Goal: Information Seeking & Learning: Learn about a topic

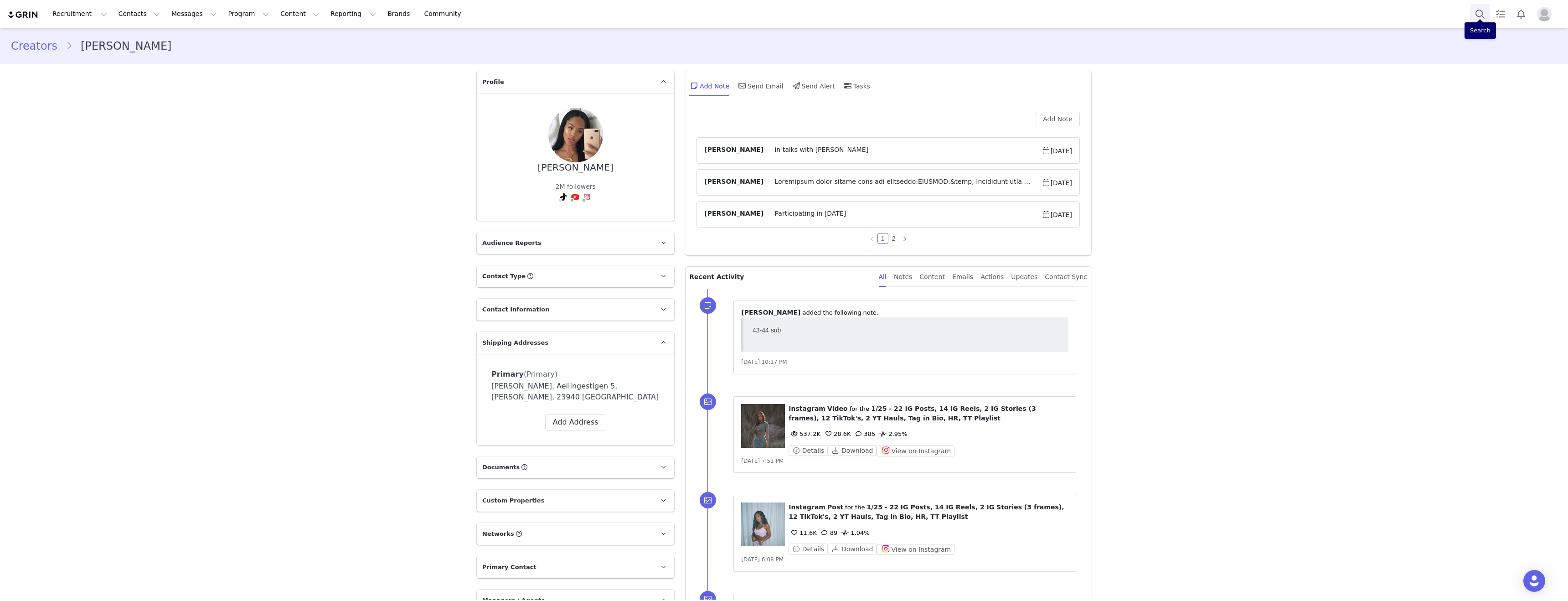
click at [1482, 13] on button "Search" at bounding box center [1480, 14] width 20 height 21
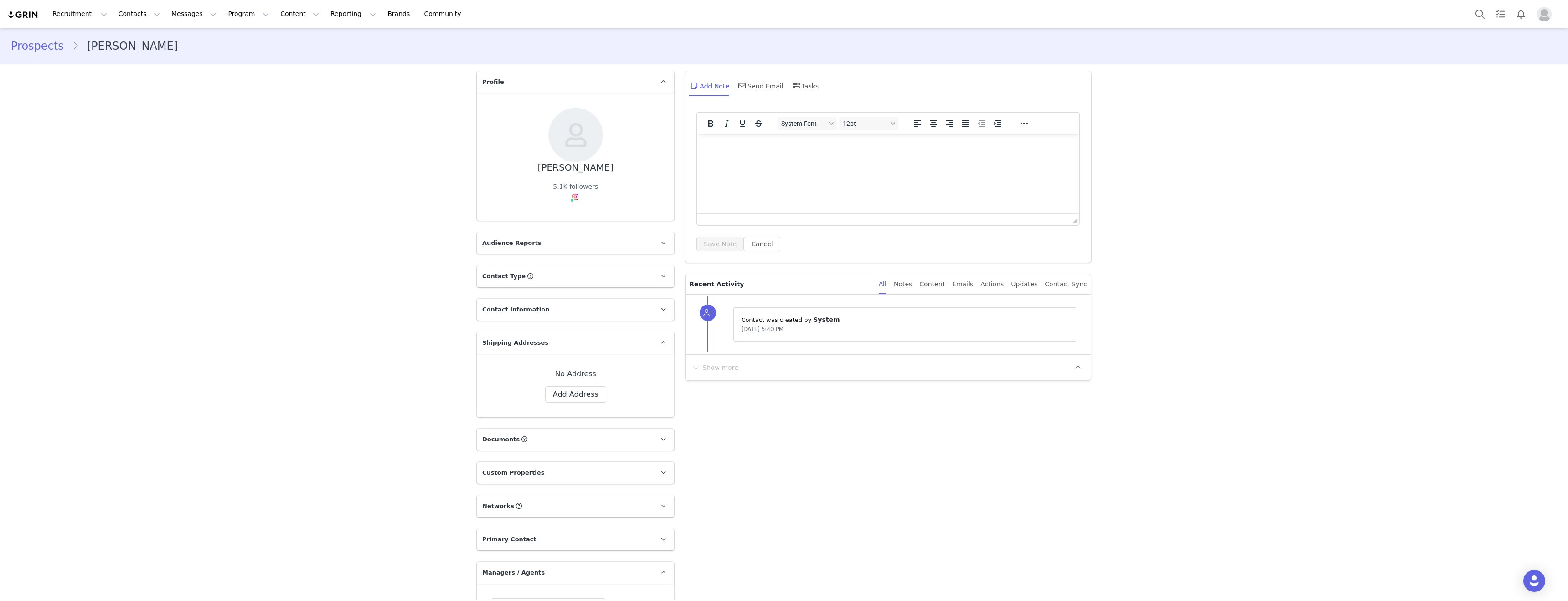
click at [284, 255] on div "Prospects Derrick Lawrence Profile Derrick Lawrence 5.1K followers Audience Rep…" at bounding box center [784, 503] width 1568 height 950
click at [364, 125] on div "Prospects Derrick Lawrence Profile Derrick Lawrence 5.1K followers Audience Rep…" at bounding box center [784, 503] width 1568 height 950
click at [1478, 11] on button "Search" at bounding box center [1480, 14] width 20 height 21
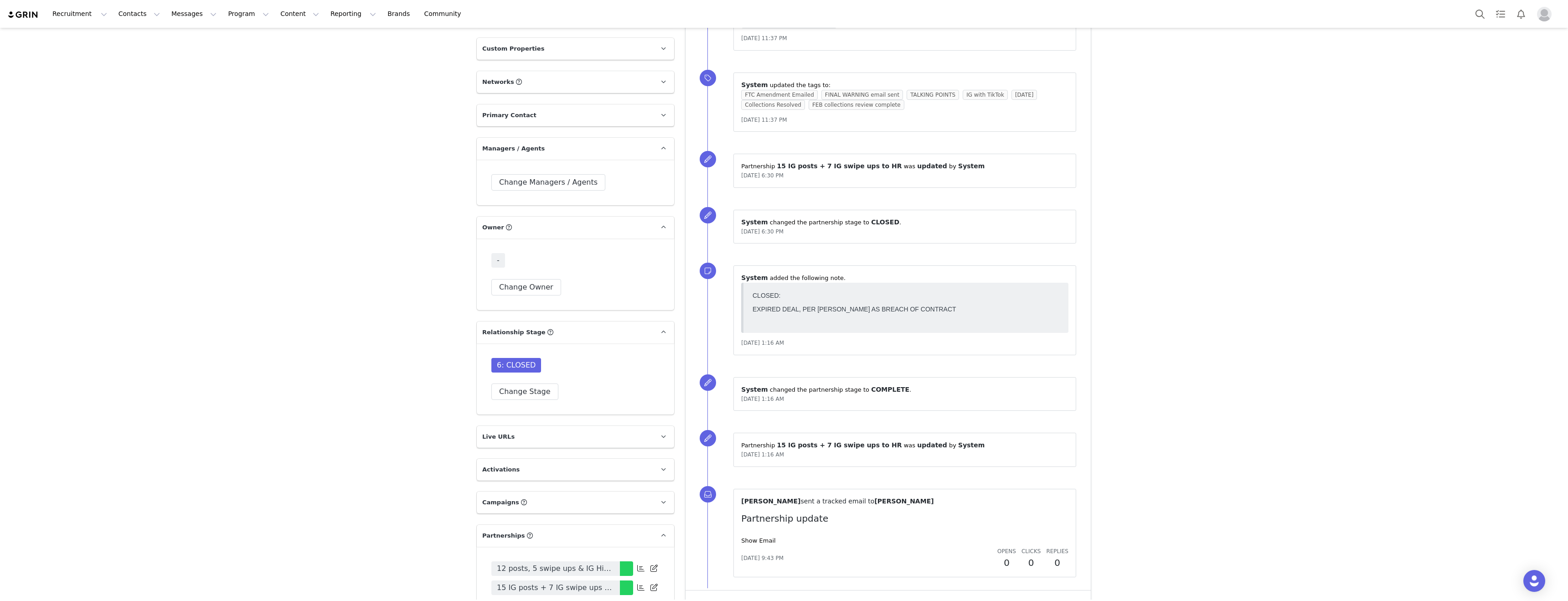
scroll to position [146, 0]
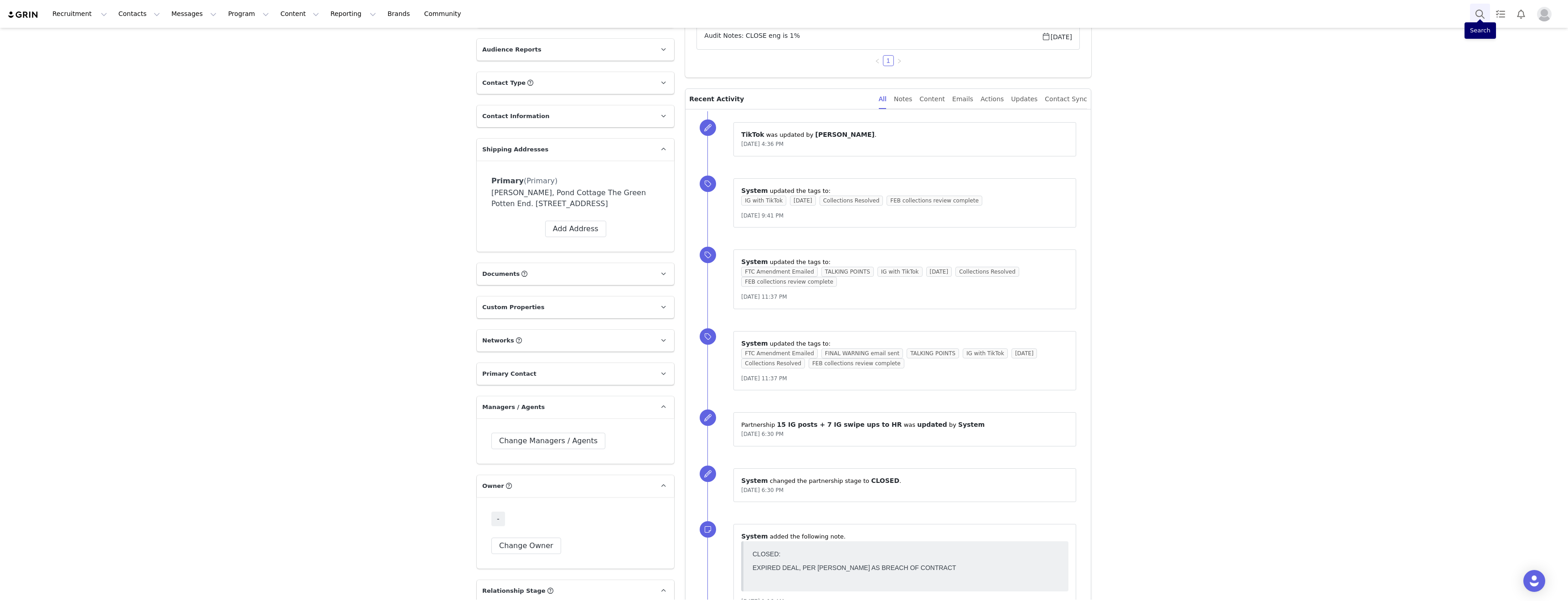
click at [1479, 15] on button "Search" at bounding box center [1480, 14] width 20 height 21
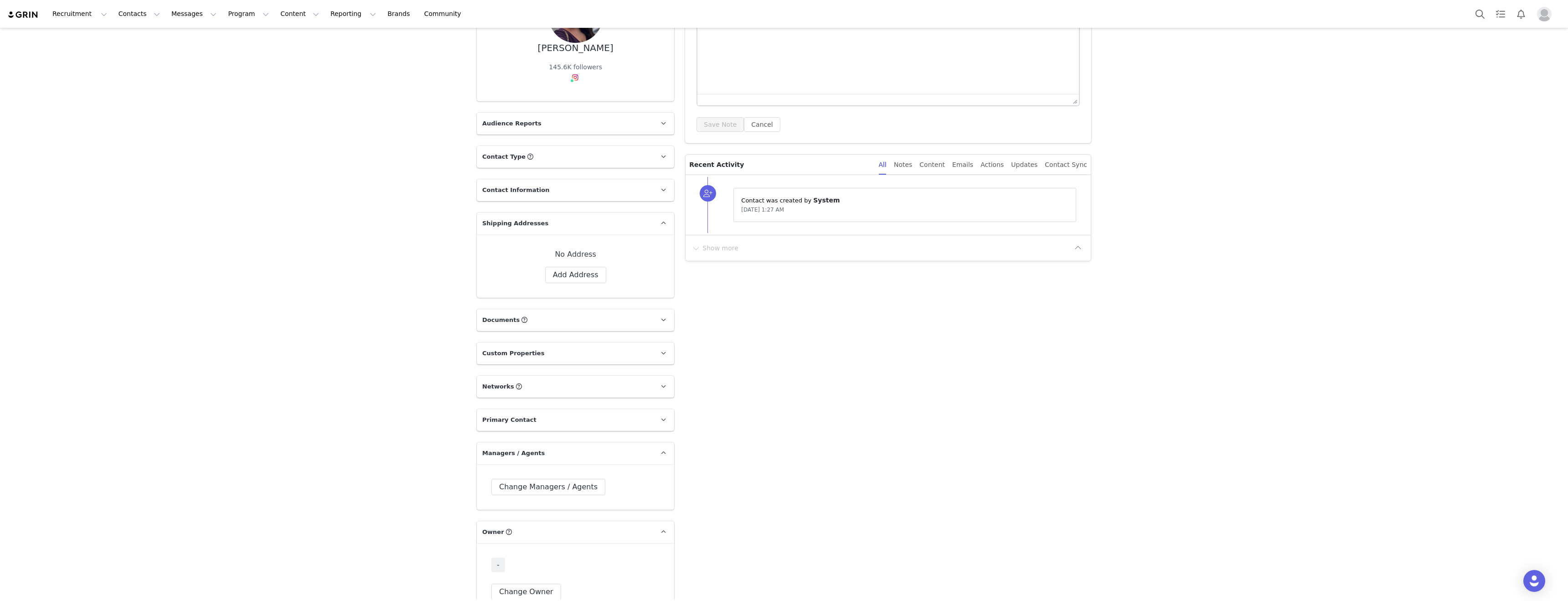
scroll to position [11, 0]
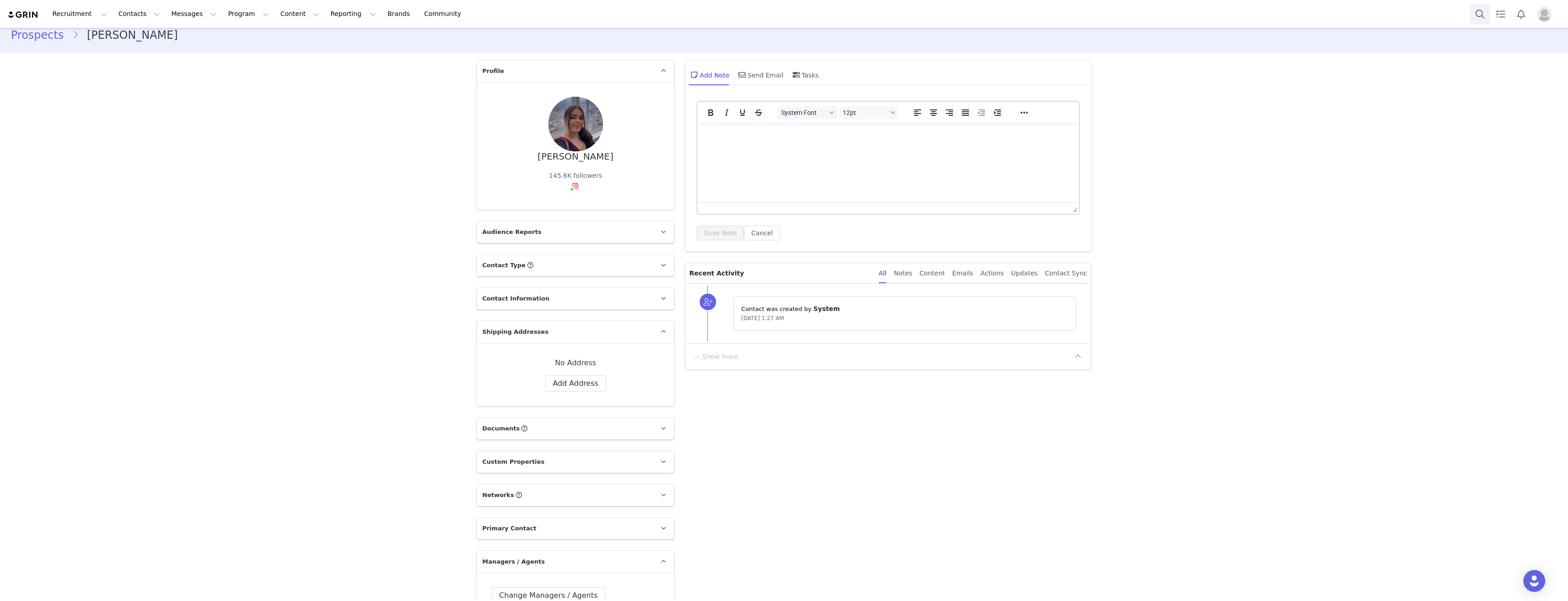
click at [1475, 14] on button "Search" at bounding box center [1480, 14] width 20 height 21
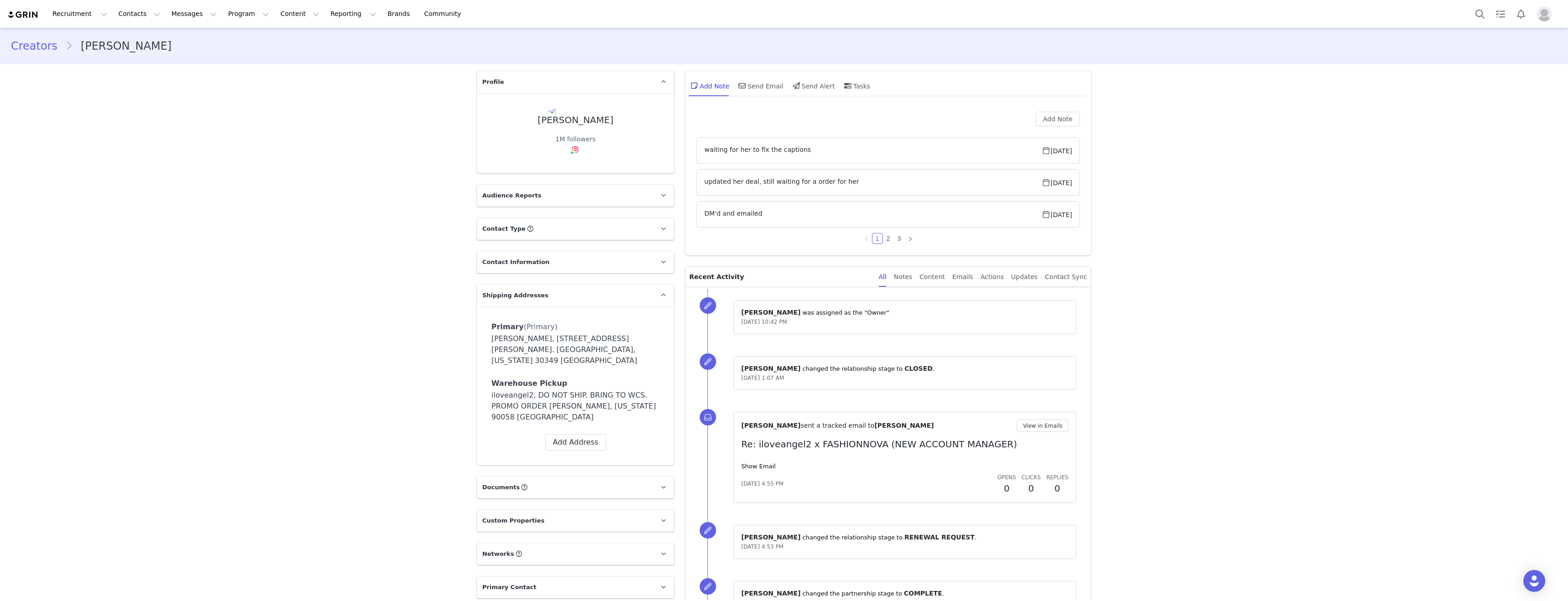
click at [1474, 15] on button "Search" at bounding box center [1480, 14] width 20 height 21
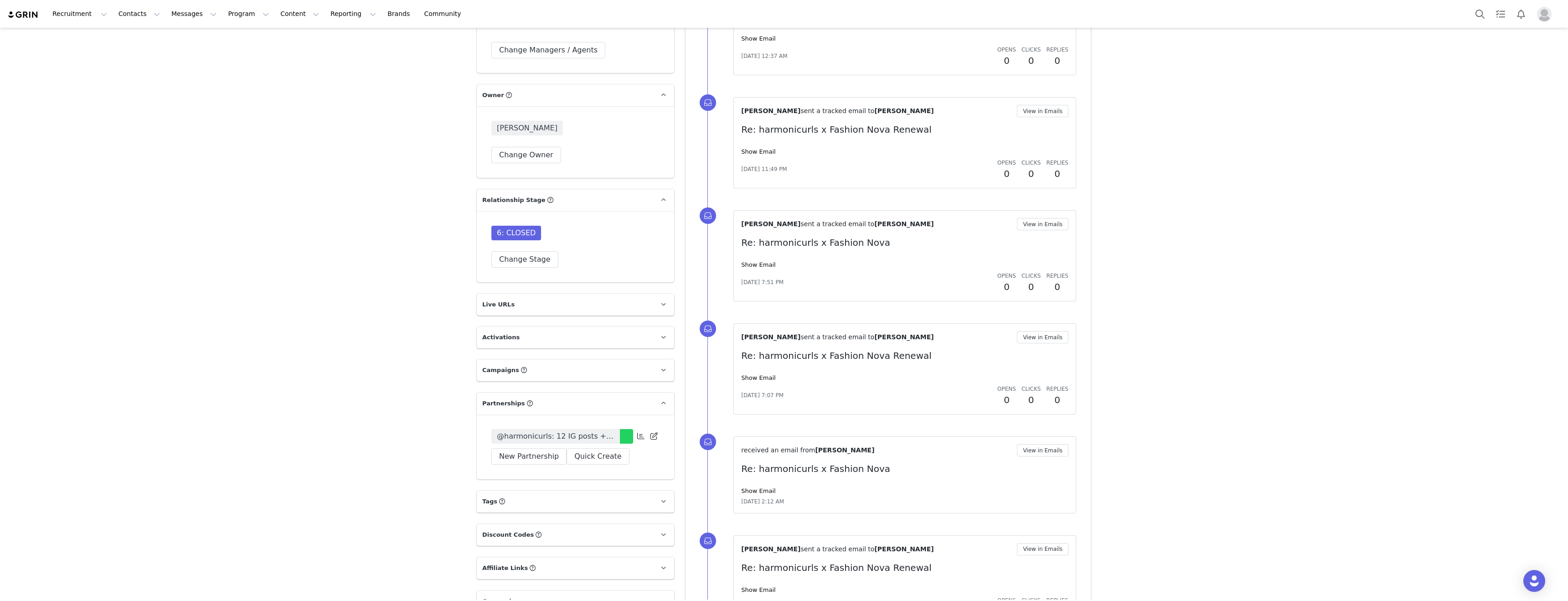
scroll to position [621, 0]
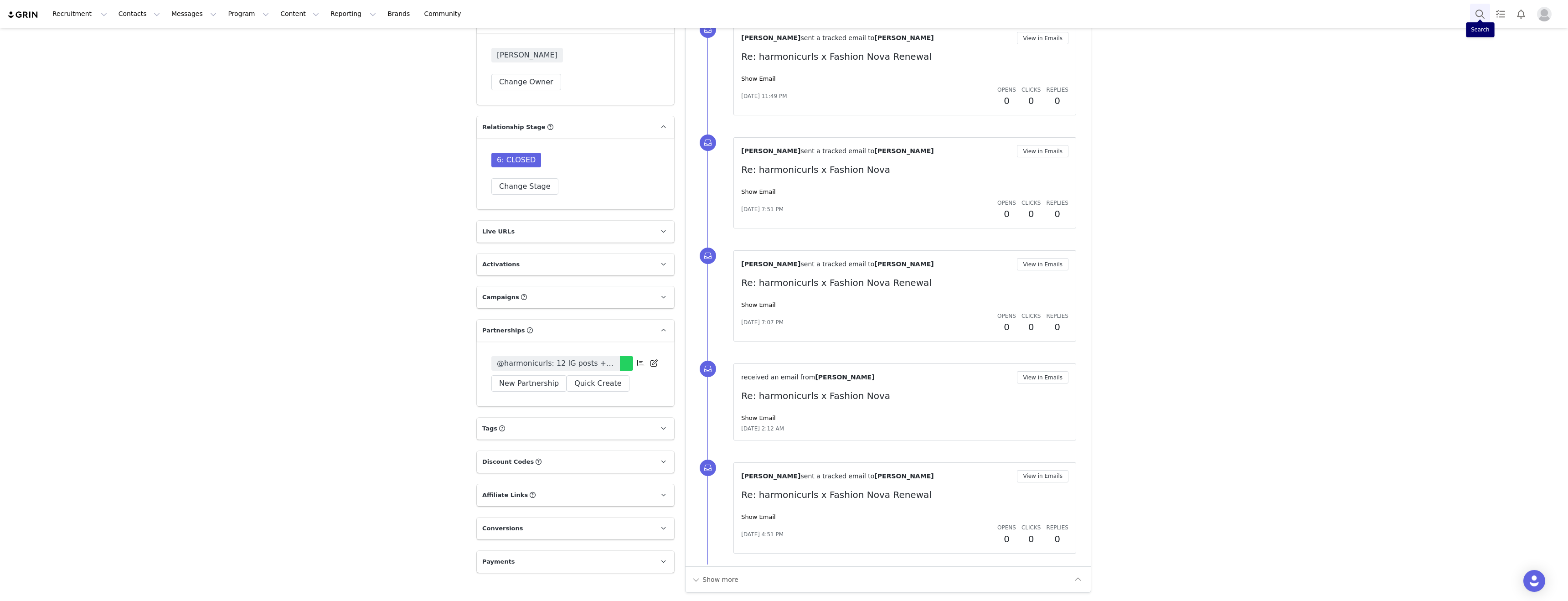
click at [1480, 15] on button "Search" at bounding box center [1480, 14] width 20 height 21
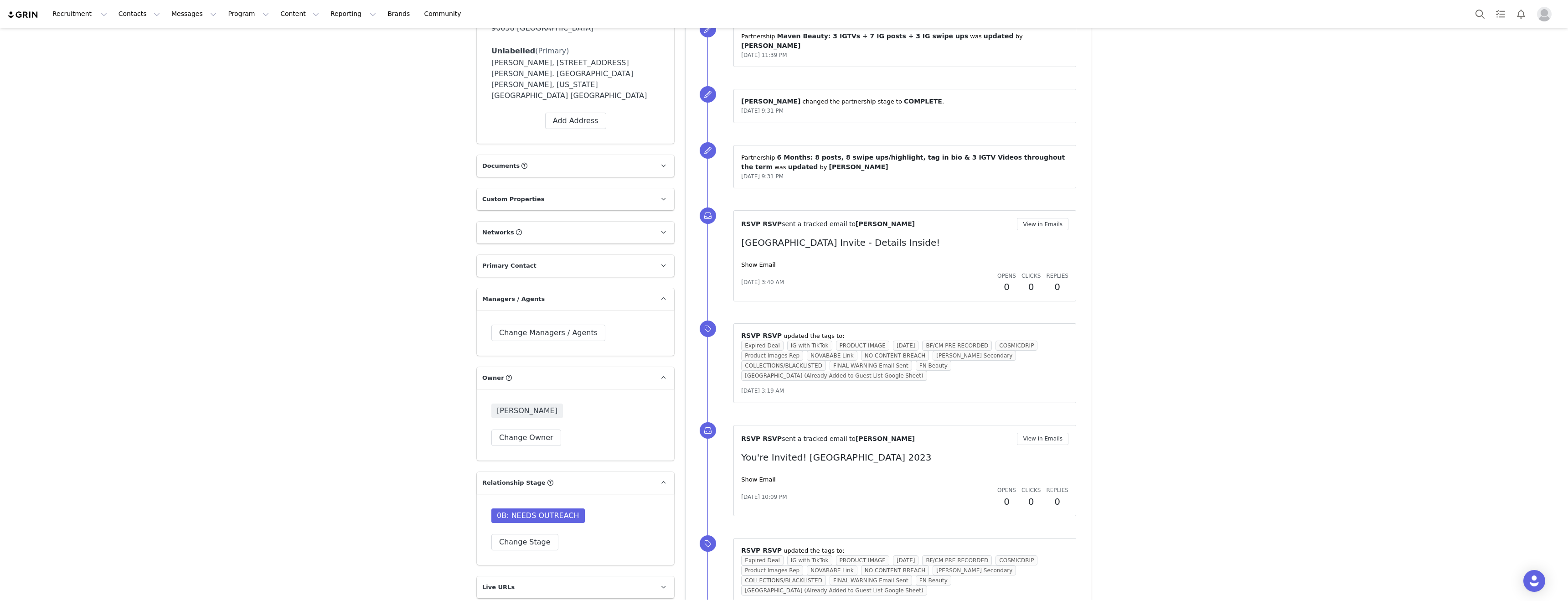
scroll to position [337, 0]
click at [554, 504] on span "0B: NEEDS OUTREACH" at bounding box center [538, 511] width 94 height 15
drag, startPoint x: 498, startPoint y: 479, endPoint x: 578, endPoint y: 476, distance: 80.1
click at [578, 504] on span "0B: NEEDS OUTREACH" at bounding box center [538, 511] width 94 height 15
click at [567, 504] on span "0B: NEEDS OUTREACH" at bounding box center [538, 511] width 94 height 15
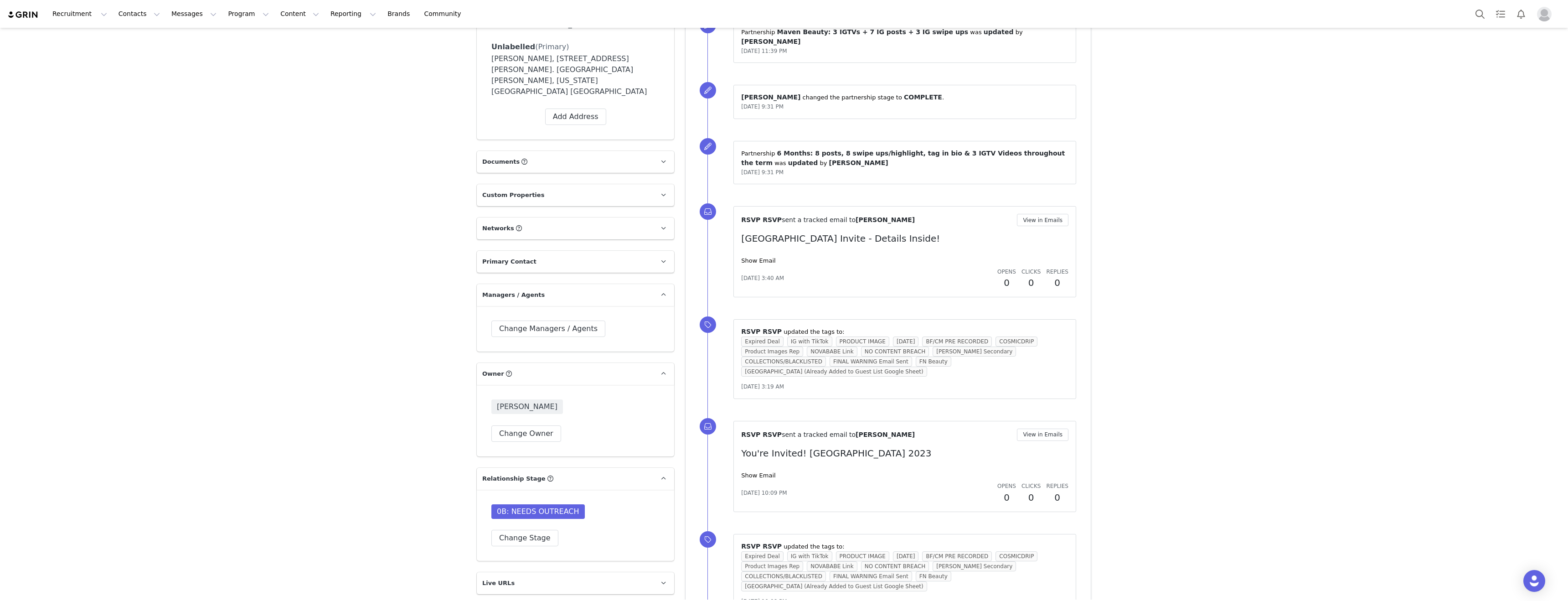
click at [567, 504] on span "0B: NEEDS OUTREACH" at bounding box center [538, 511] width 94 height 15
drag, startPoint x: 573, startPoint y: 478, endPoint x: 494, endPoint y: 484, distance: 79.2
click at [493, 504] on span "0B: NEEDS OUTREACH" at bounding box center [538, 511] width 94 height 15
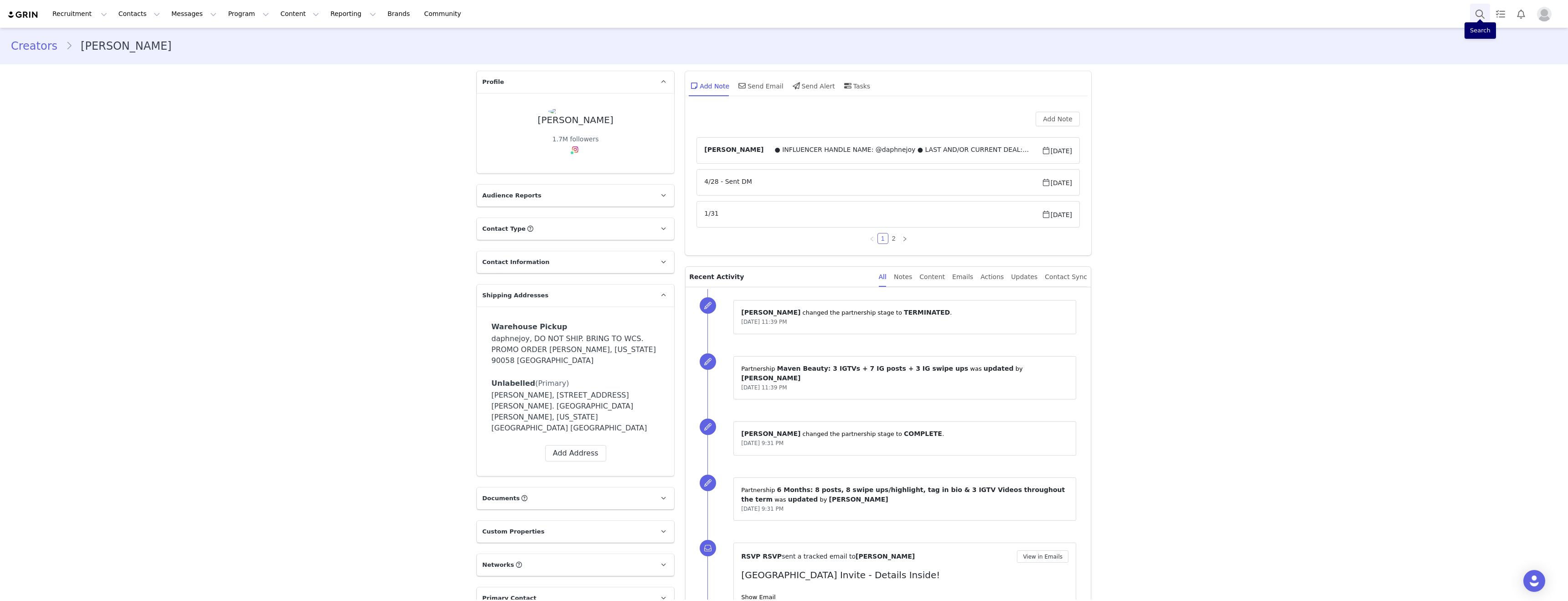
click at [1479, 18] on button "Search" at bounding box center [1480, 14] width 20 height 21
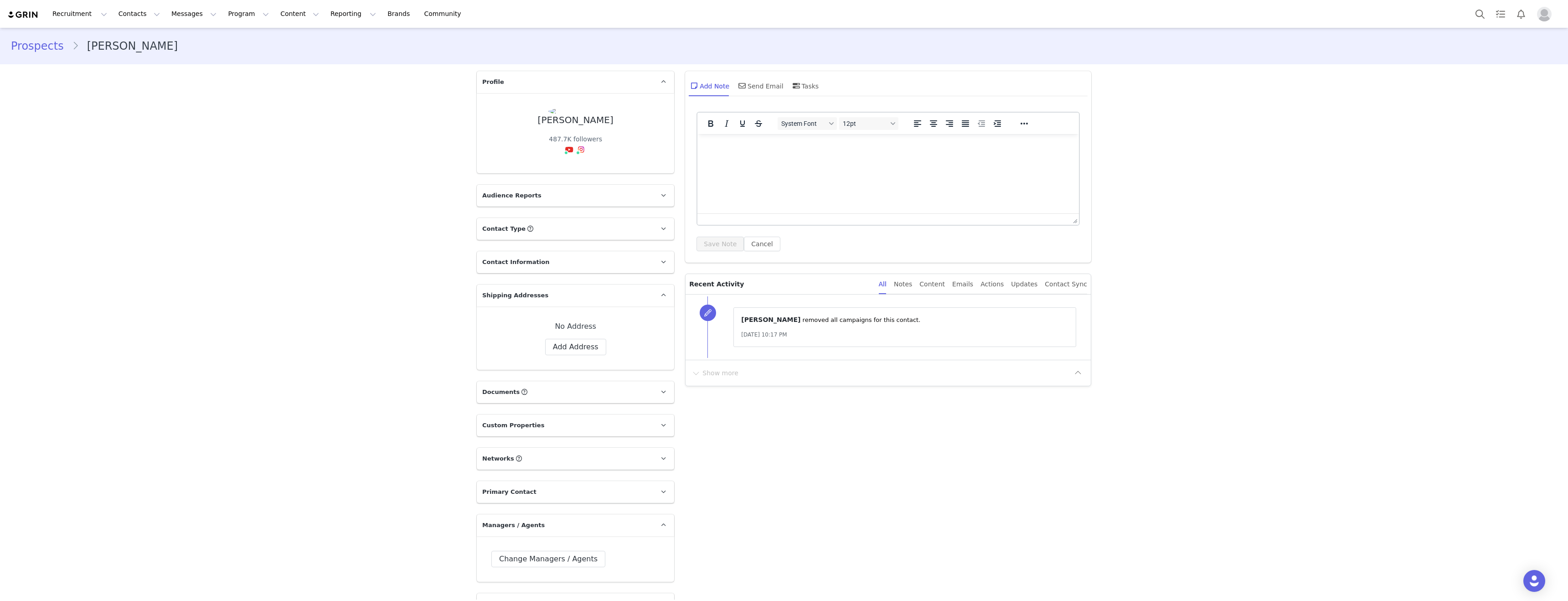
click at [351, 161] on div "Prospects [PERSON_NAME] Profile [PERSON_NAME] 487.7K followers Audience Reports…" at bounding box center [784, 479] width 1568 height 902
click at [1481, 18] on button "Search" at bounding box center [1480, 14] width 20 height 21
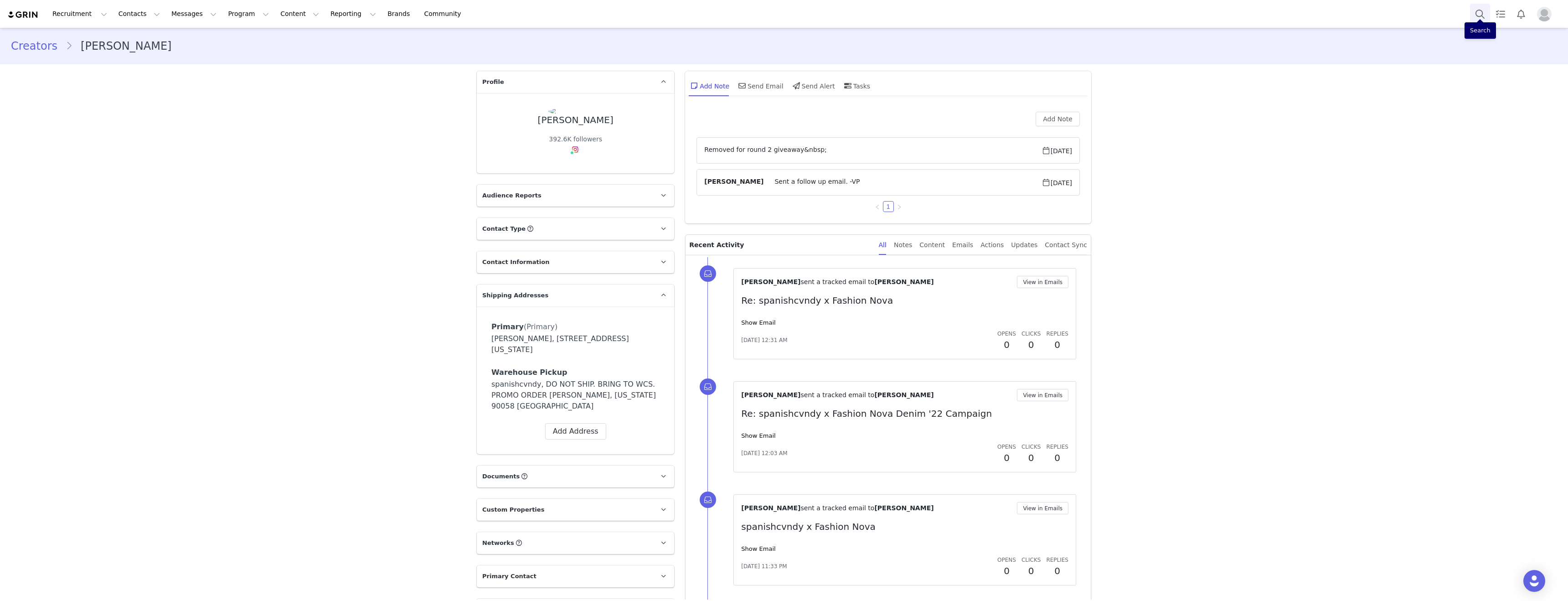
click at [1474, 18] on button "Search" at bounding box center [1480, 14] width 20 height 21
